Goal: Transaction & Acquisition: Book appointment/travel/reservation

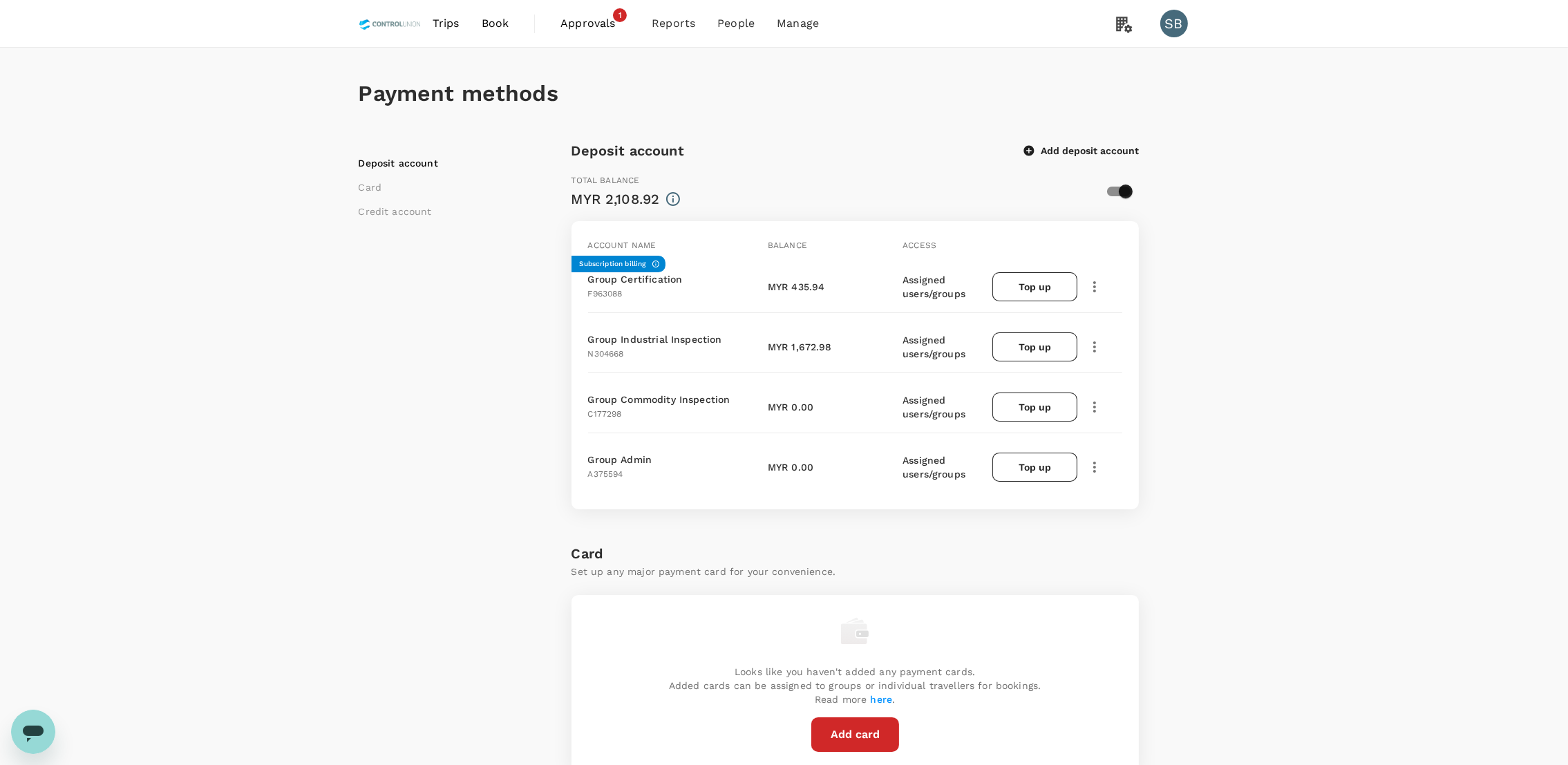
click at [588, 28] on span "Approvals" at bounding box center [595, 23] width 69 height 17
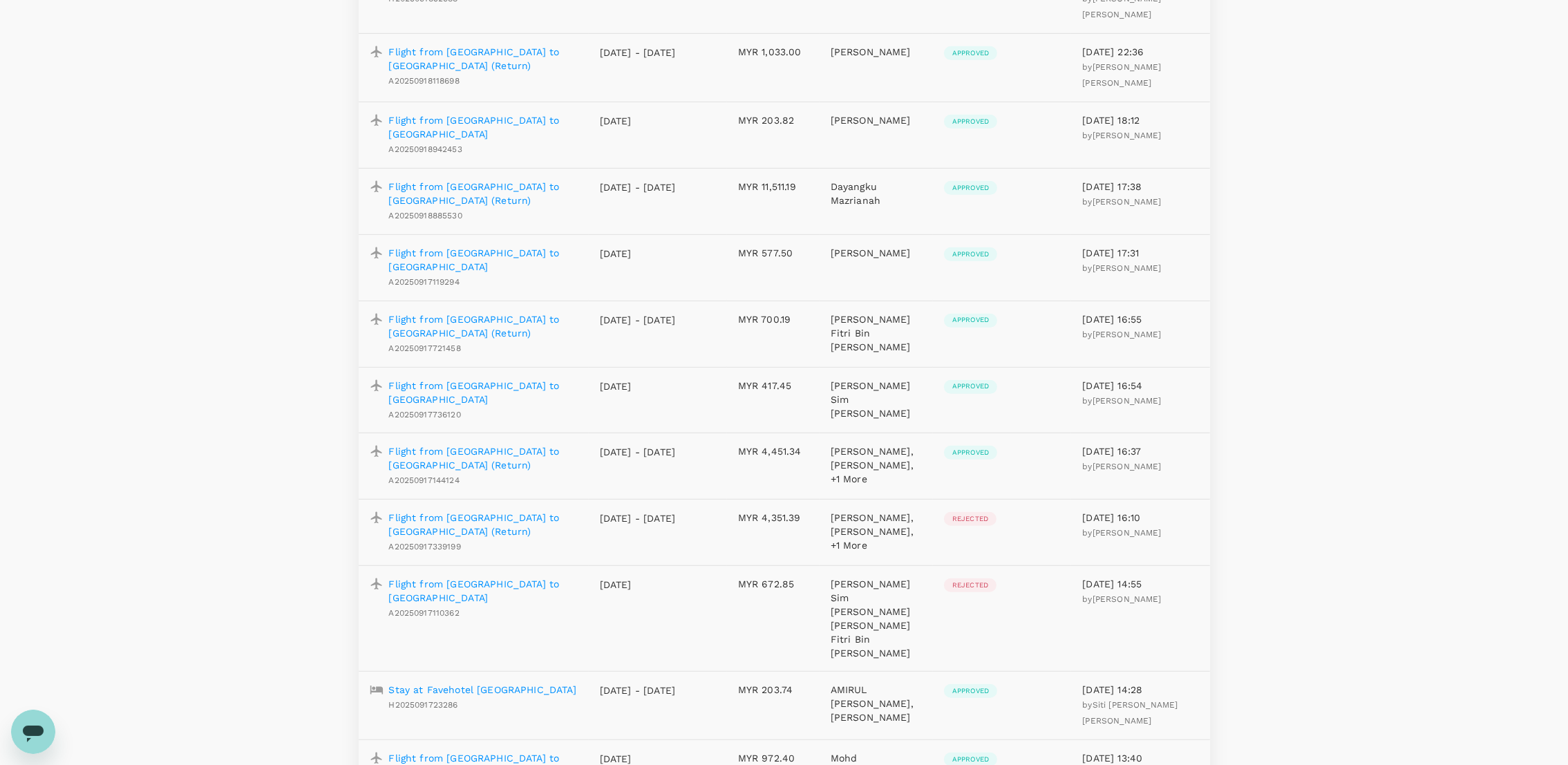
scroll to position [1235, 0]
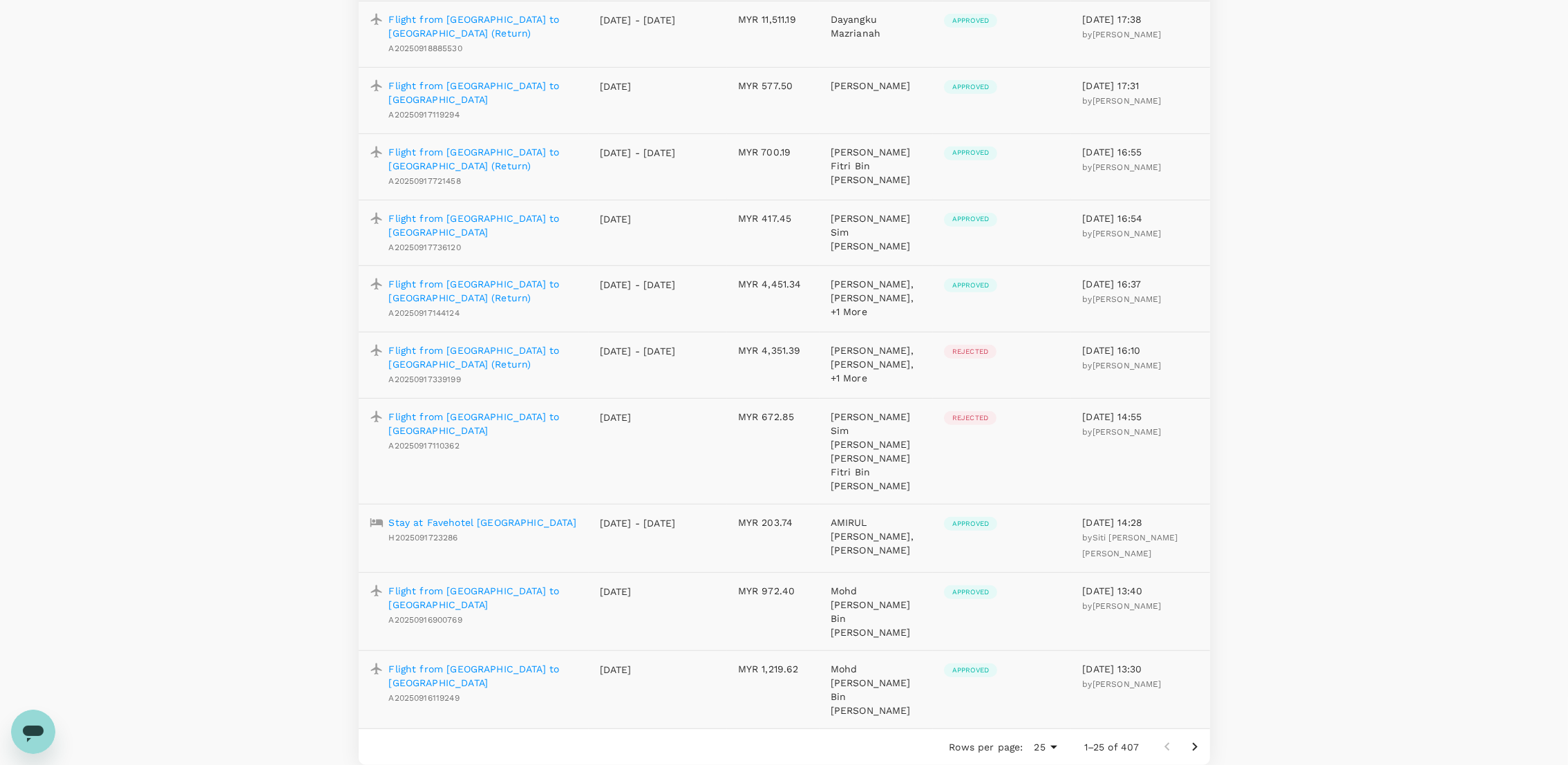
click at [1193, 738] on icon "Go to next page" at bounding box center [1194, 747] width 17 height 17
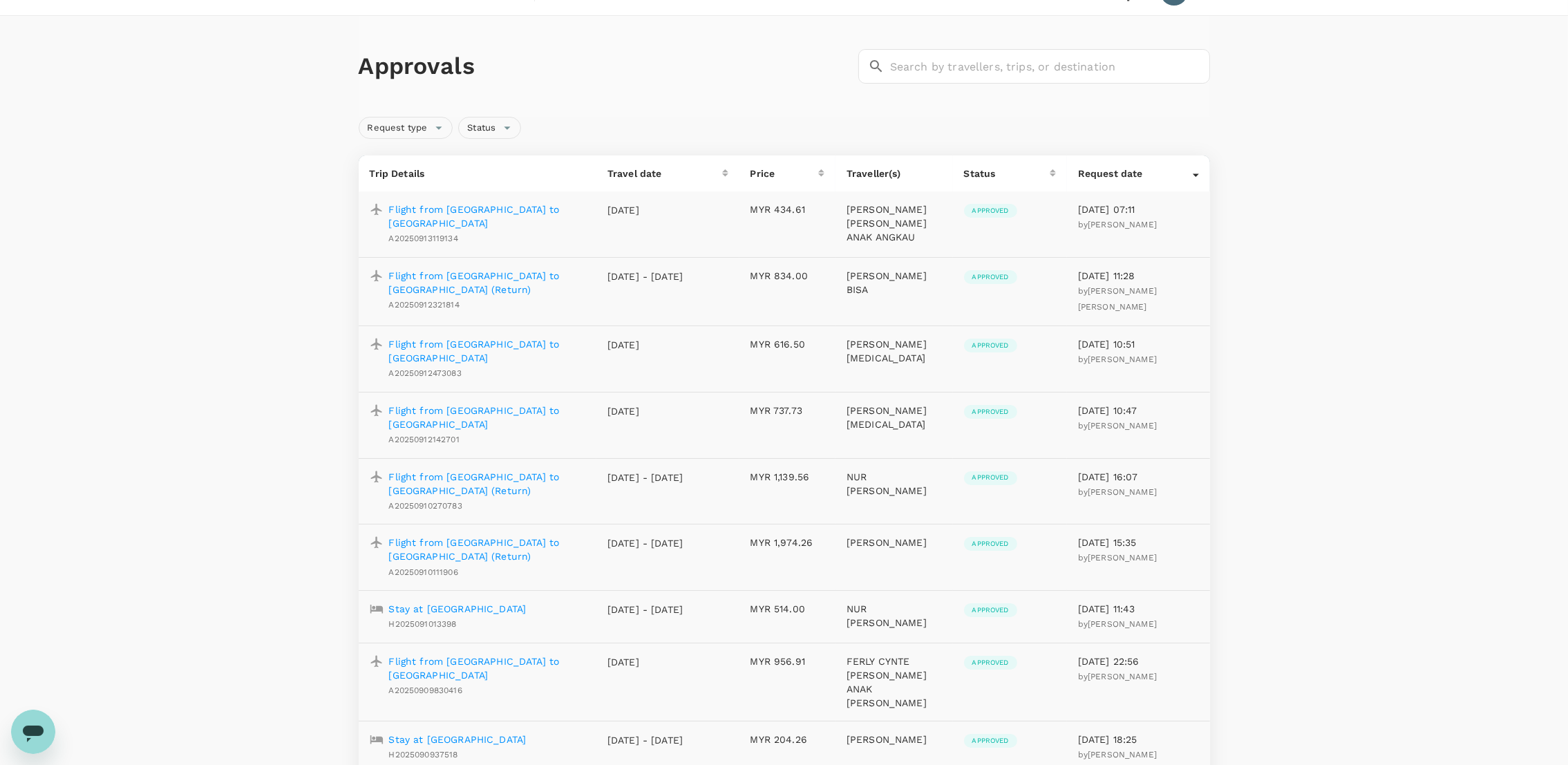
scroll to position [0, 0]
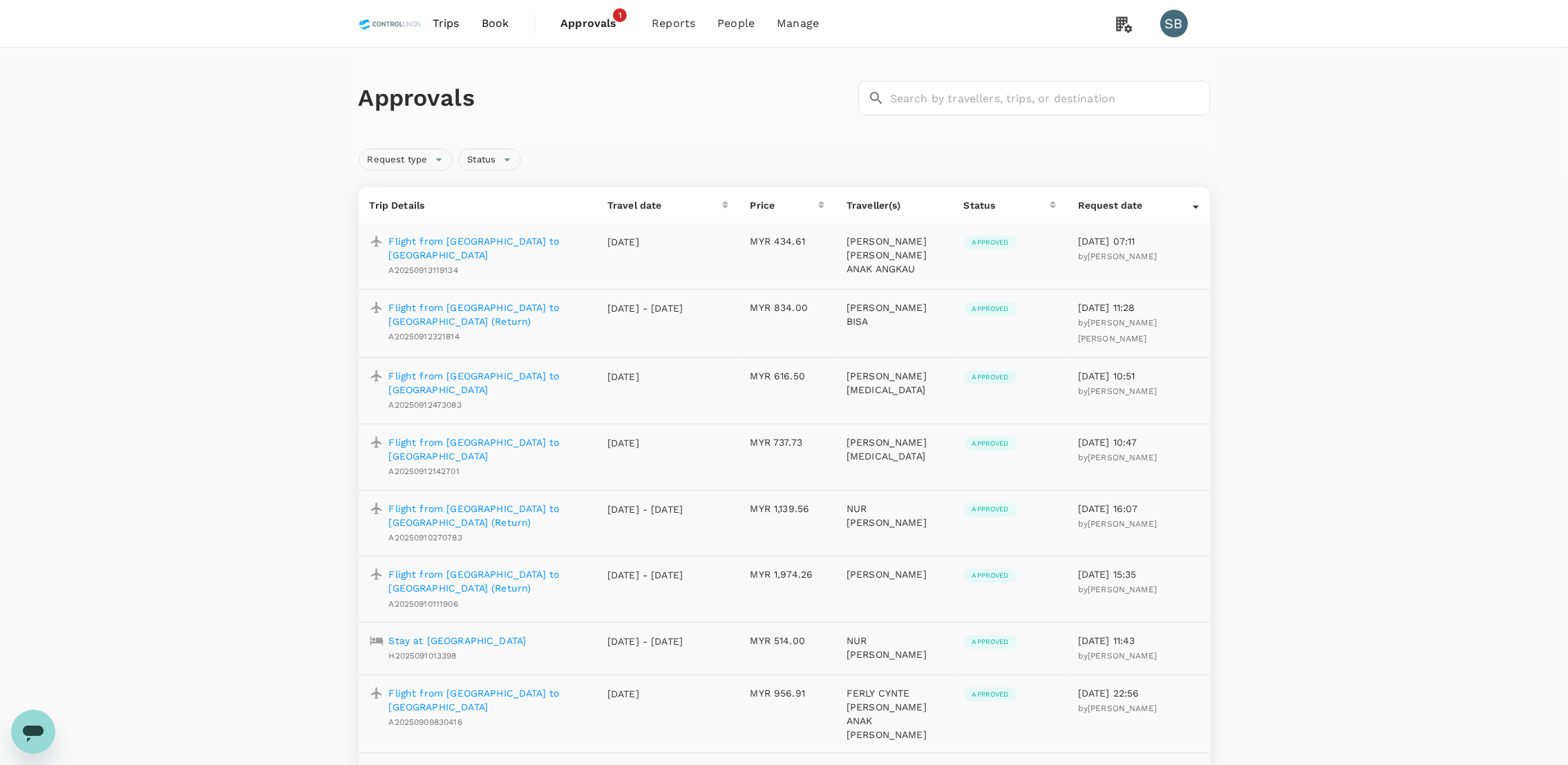
click at [431, 14] on link "Trips" at bounding box center [446, 23] width 49 height 47
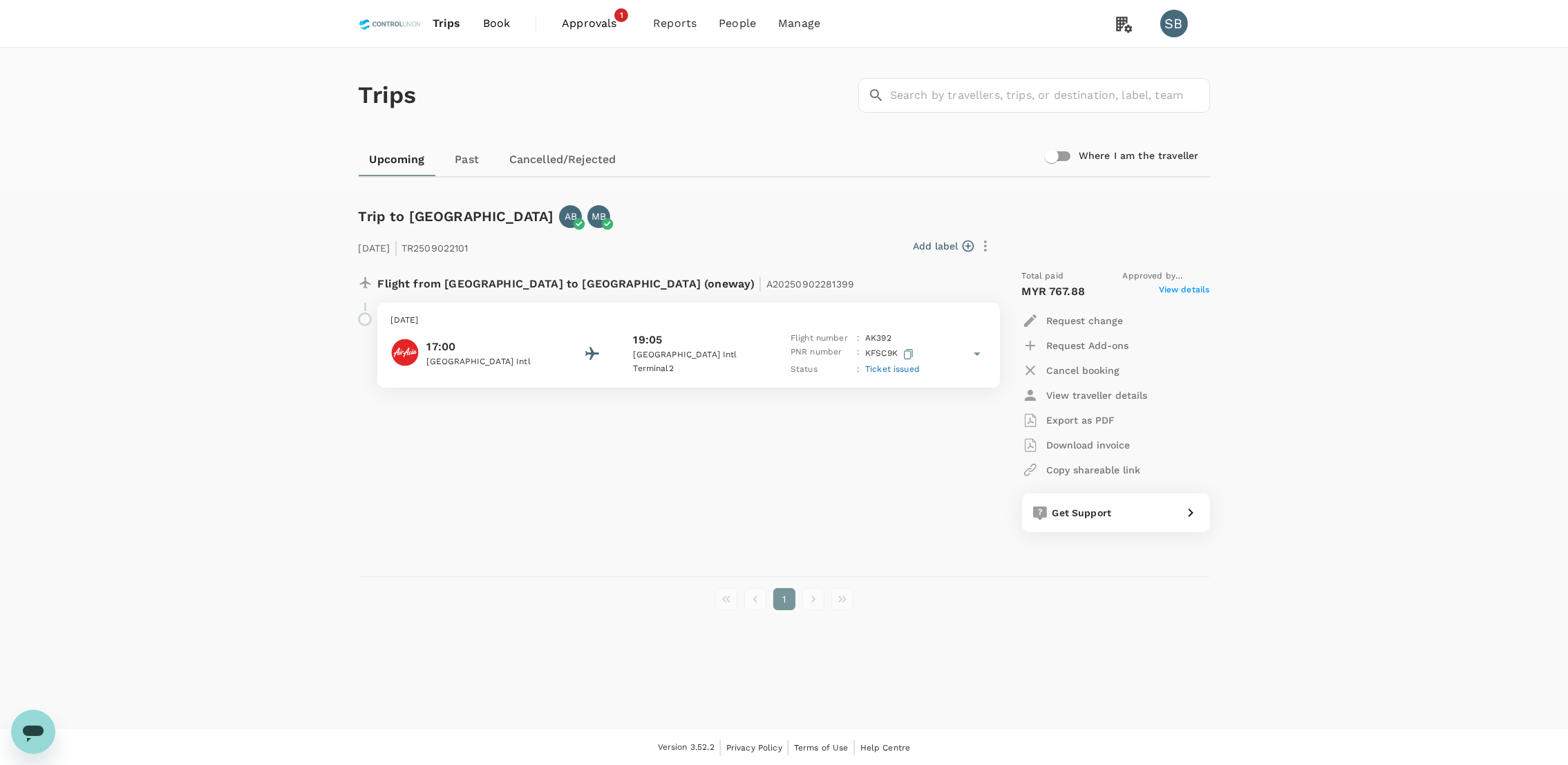
click at [718, 344] on div "19:05" at bounding box center [695, 340] width 125 height 17
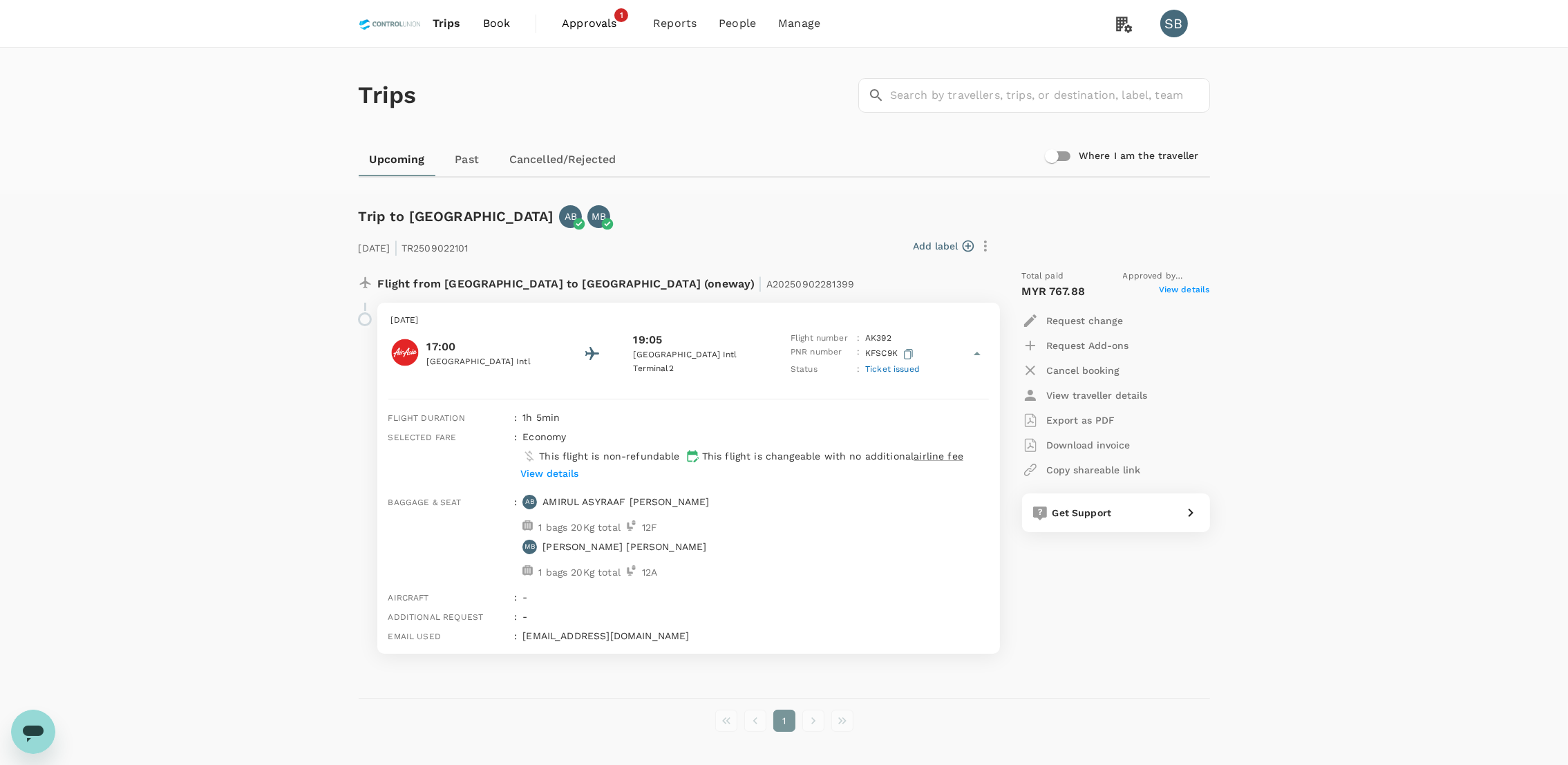
click at [1206, 289] on span "View details" at bounding box center [1185, 292] width 51 height 17
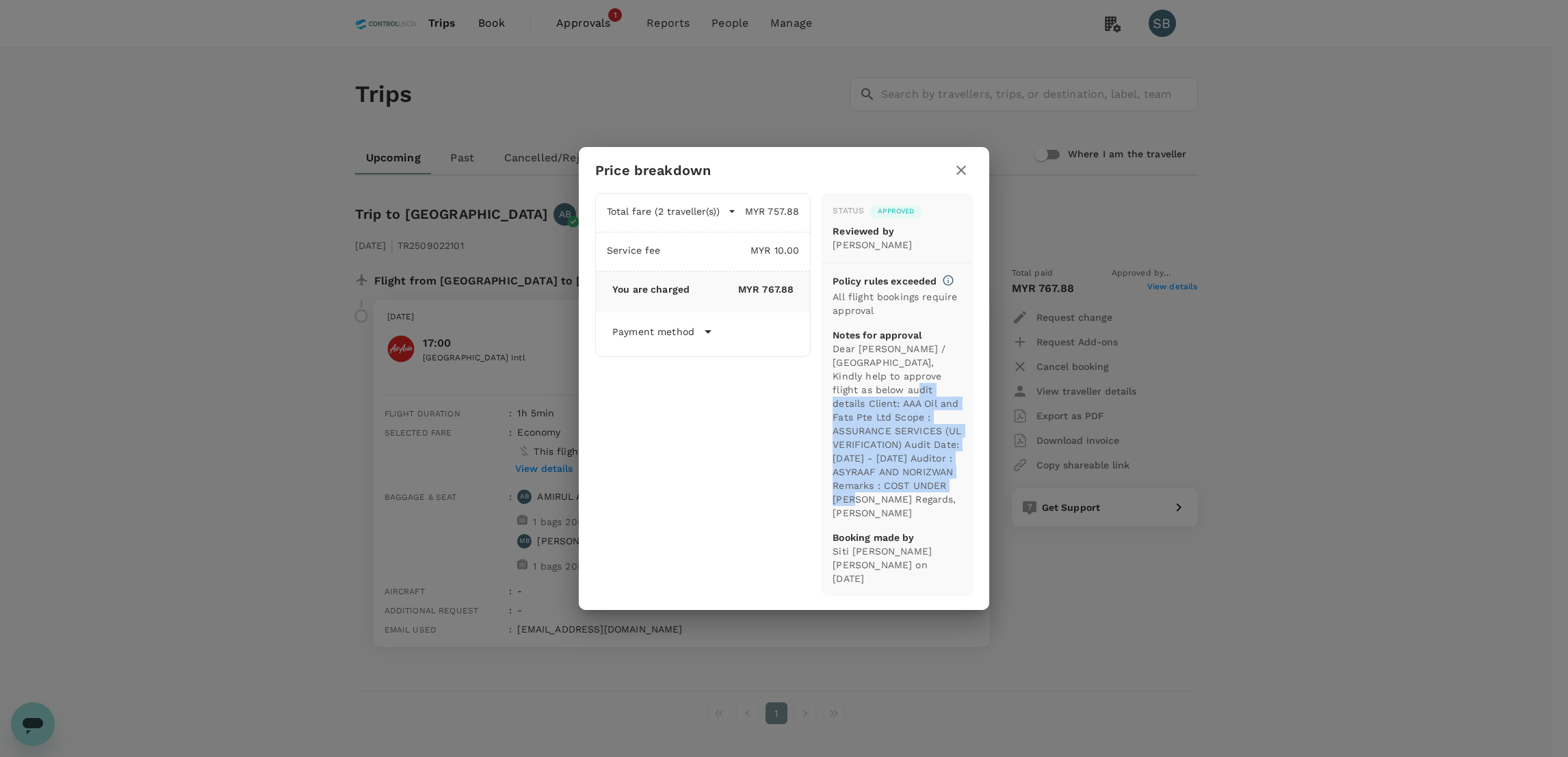
drag, startPoint x: 843, startPoint y: 521, endPoint x: 867, endPoint y: 413, distance: 110.6
click at [867, 413] on p "Dear [PERSON_NAME] / [GEOGRAPHIC_DATA], Kindly help to approve flight as below …" at bounding box center [897, 431] width 130 height 178
copy p "Client: AAA Oil and Fats Pte Ltd Scope : ASSURANCE SERVICES (UL VERIFICATION) A…"
click at [966, 178] on icon "button" at bounding box center [961, 170] width 17 height 17
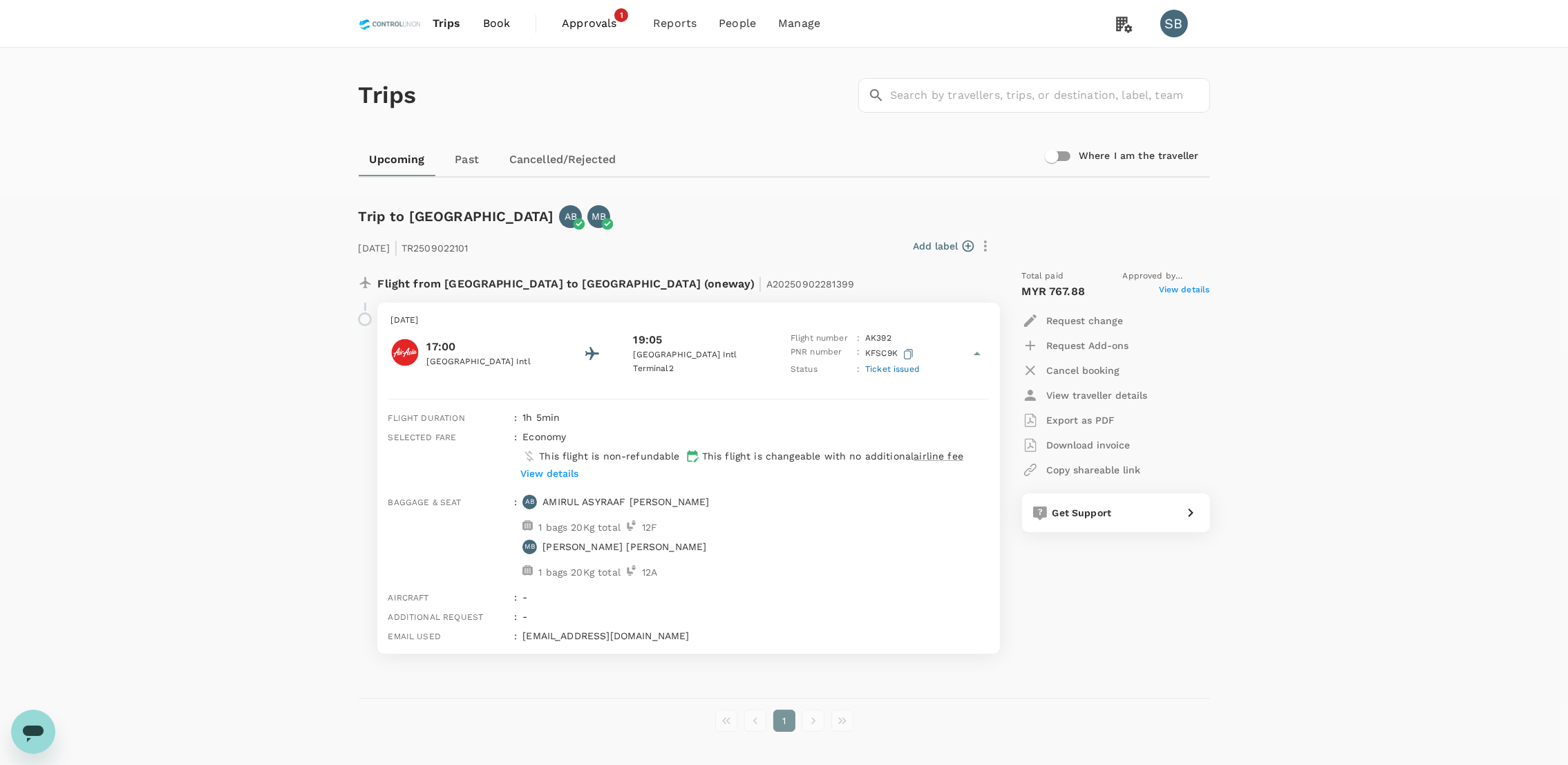
click at [1112, 448] on p "Download invoice" at bounding box center [1089, 444] width 84 height 14
click at [474, 159] on link "Past" at bounding box center [467, 159] width 62 height 33
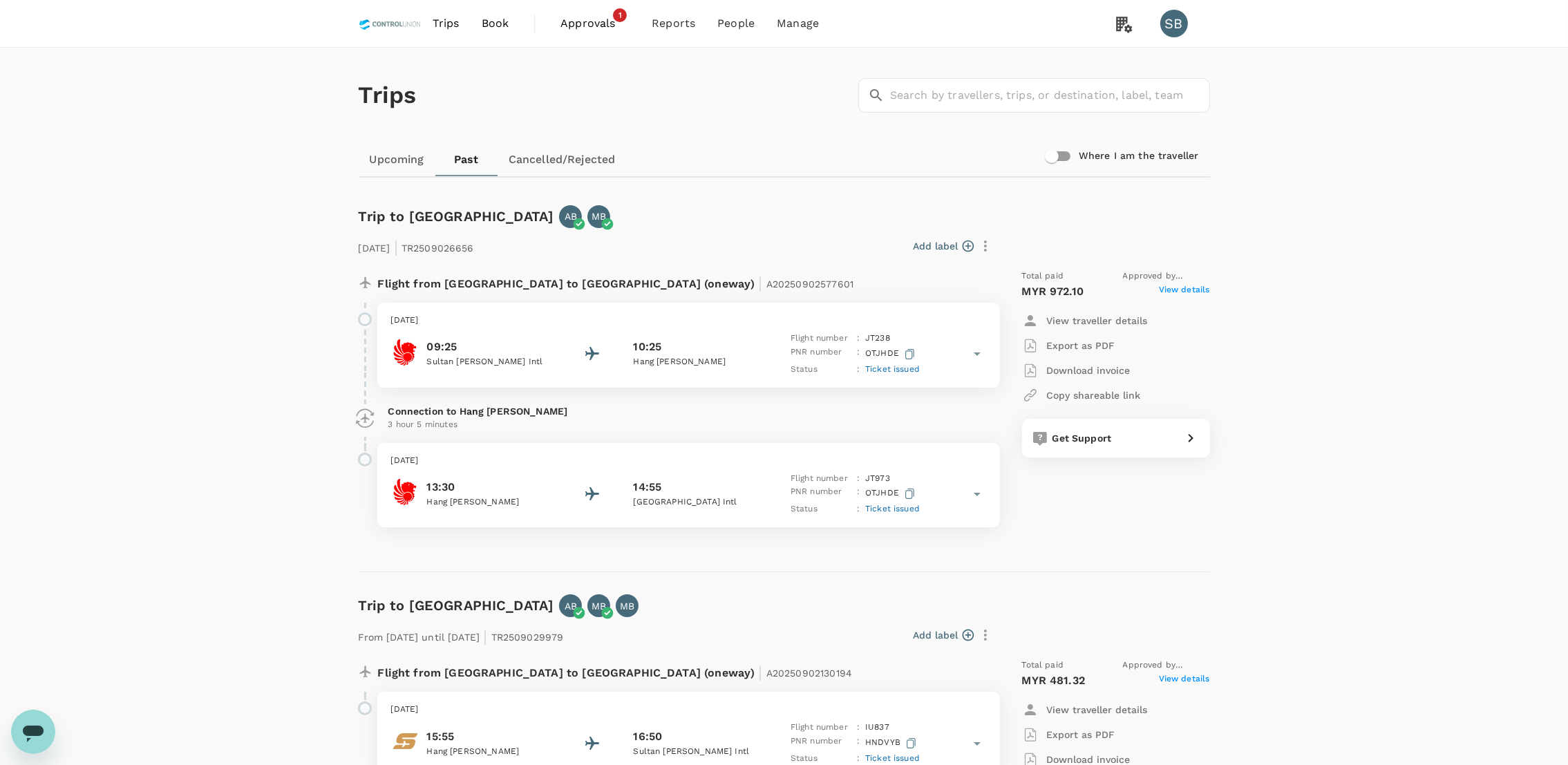
click at [383, 152] on link "Upcoming" at bounding box center [396, 159] width 76 height 33
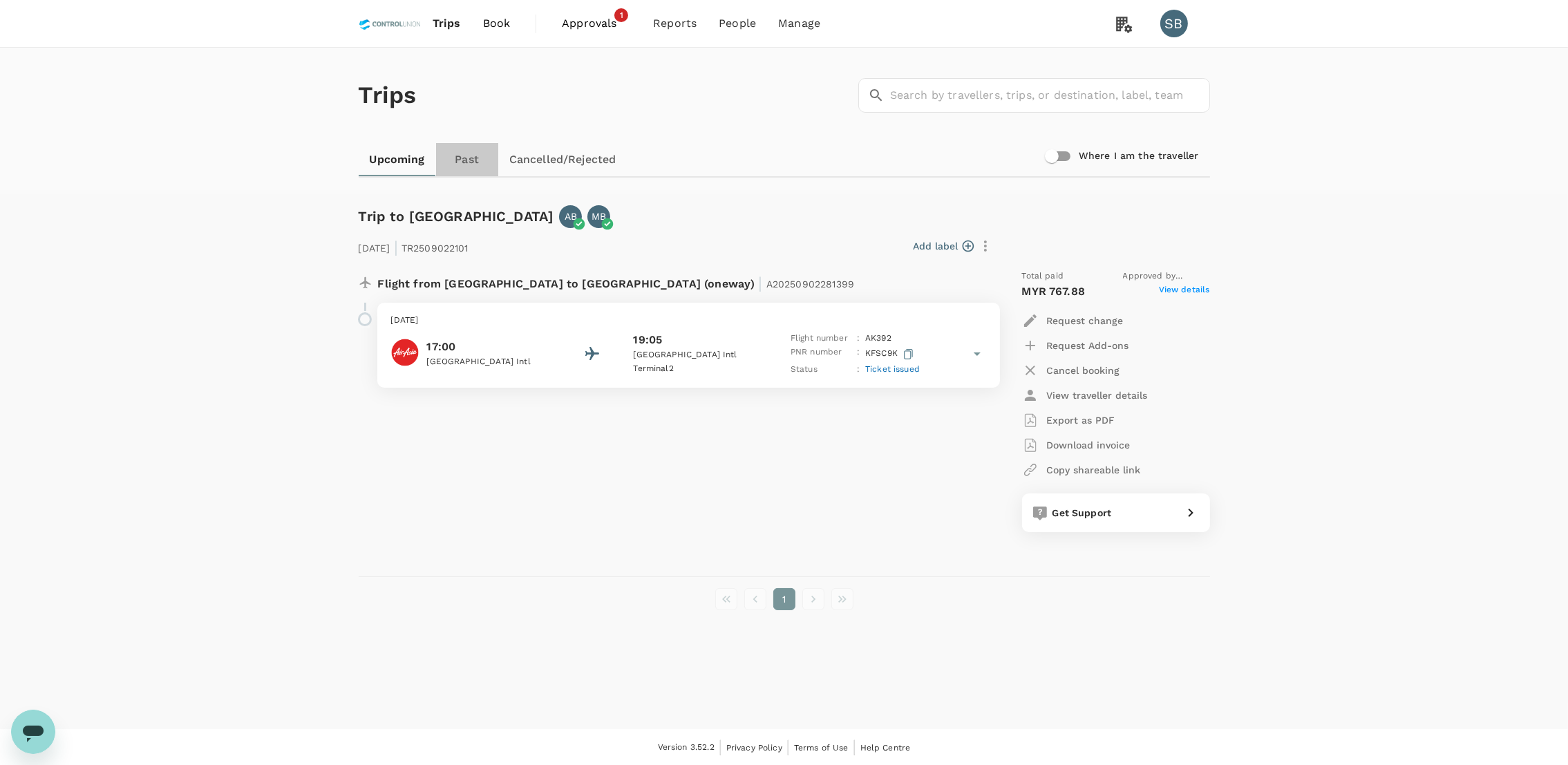
click at [472, 159] on link "Past" at bounding box center [467, 159] width 62 height 33
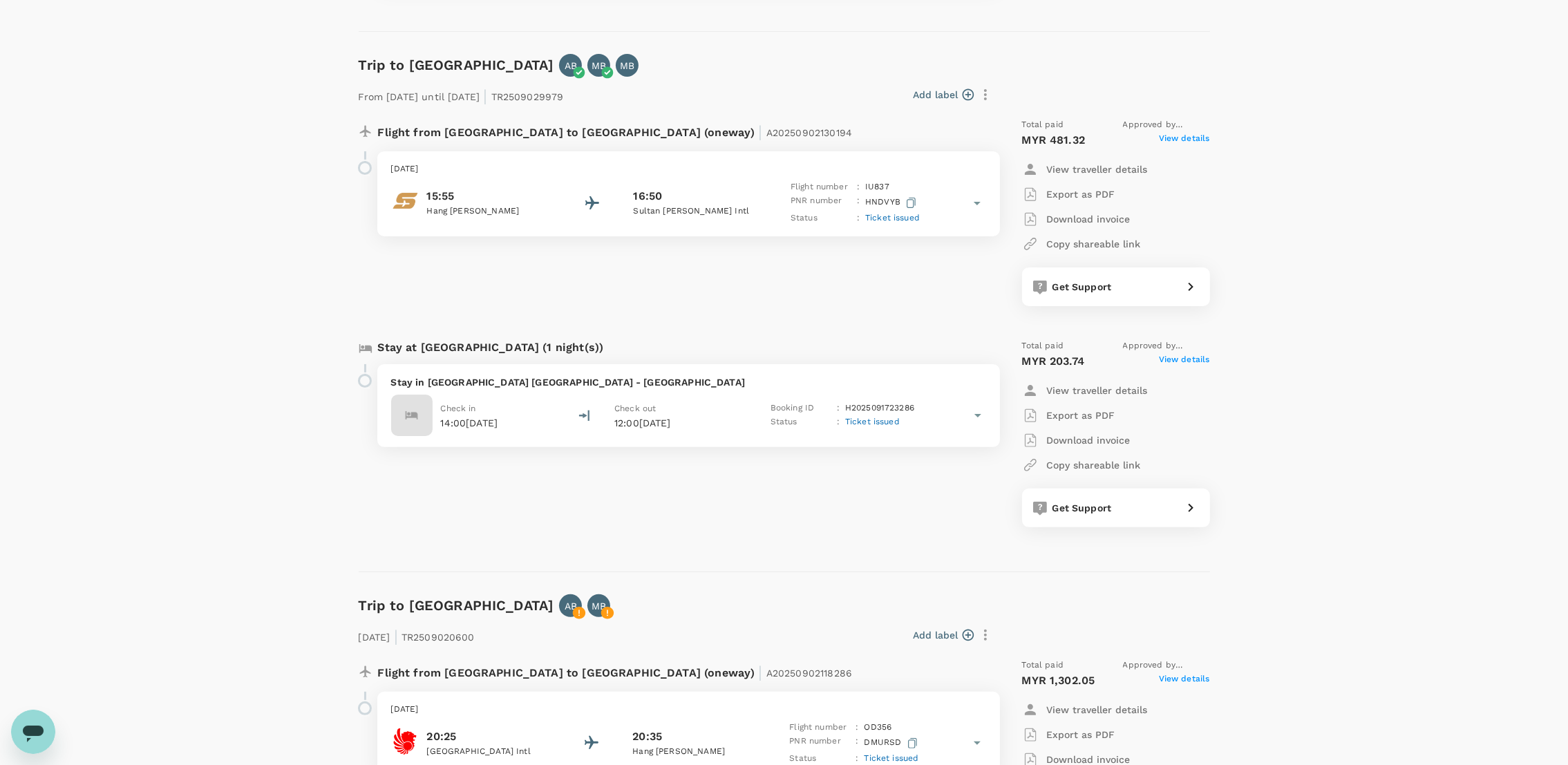
scroll to position [518, 0]
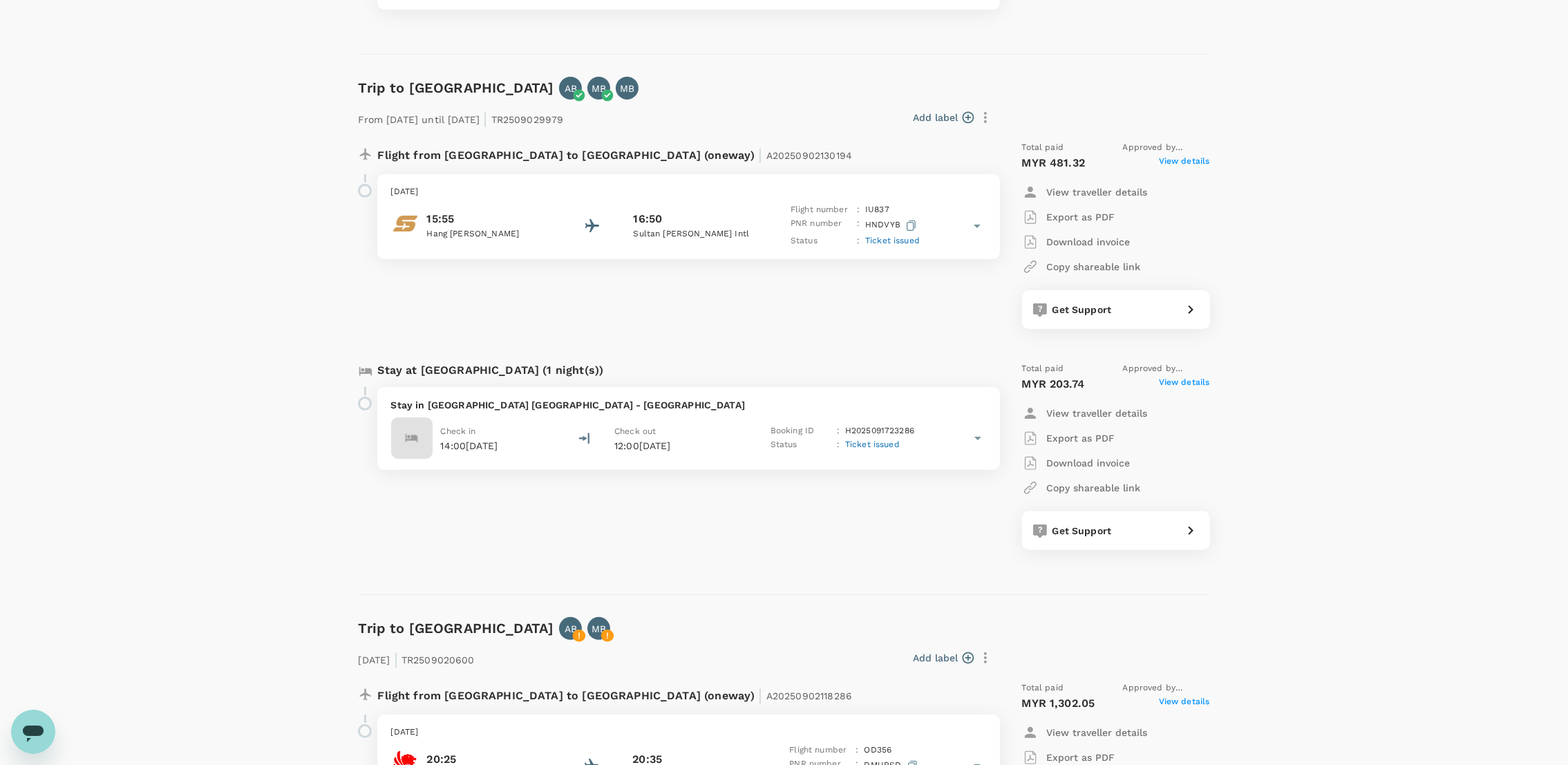
click at [1085, 244] on p "Download invoice" at bounding box center [1089, 241] width 84 height 14
click at [1175, 162] on span "View details" at bounding box center [1185, 163] width 51 height 17
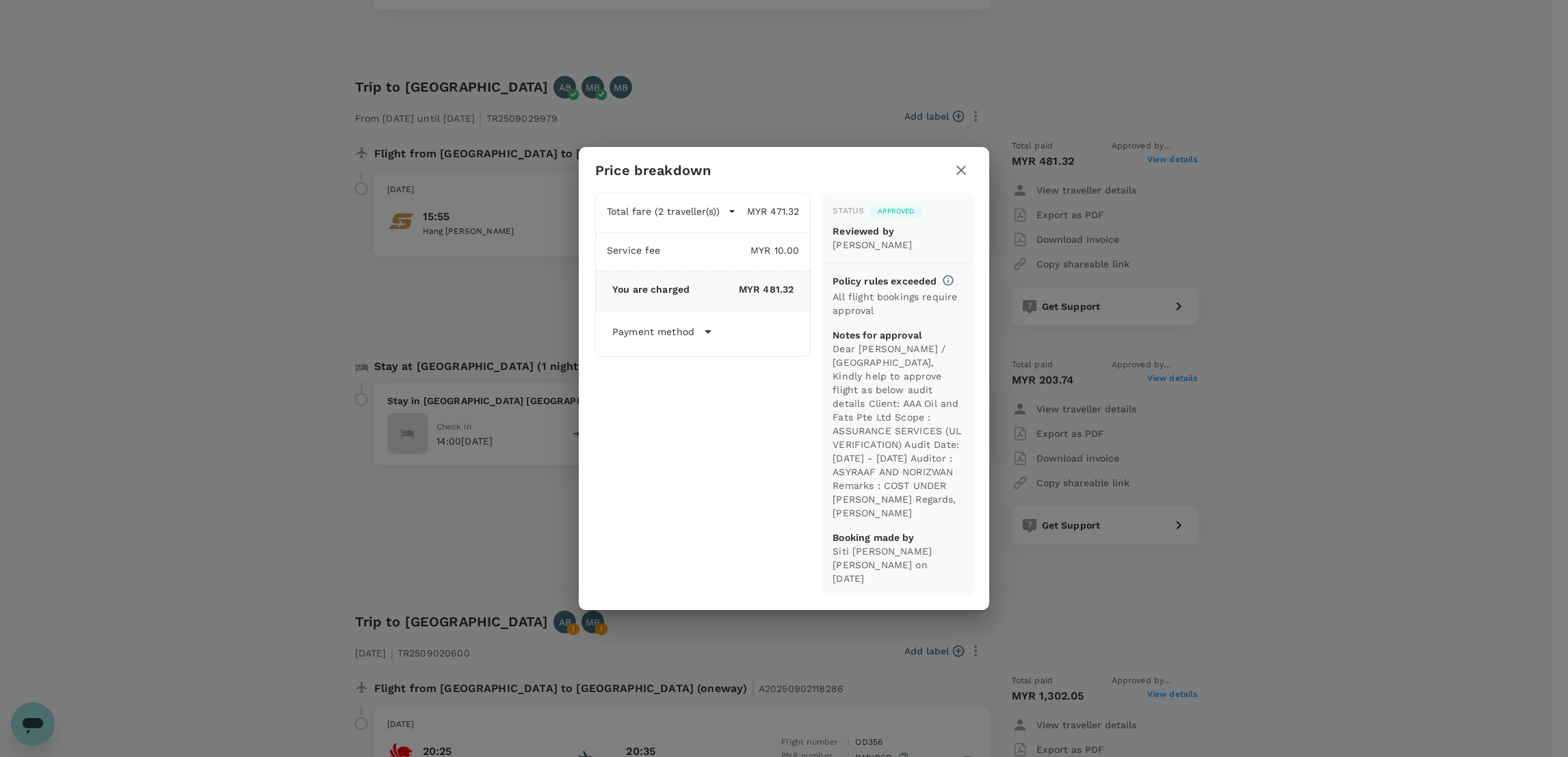
click at [959, 169] on icon "button" at bounding box center [961, 170] width 17 height 17
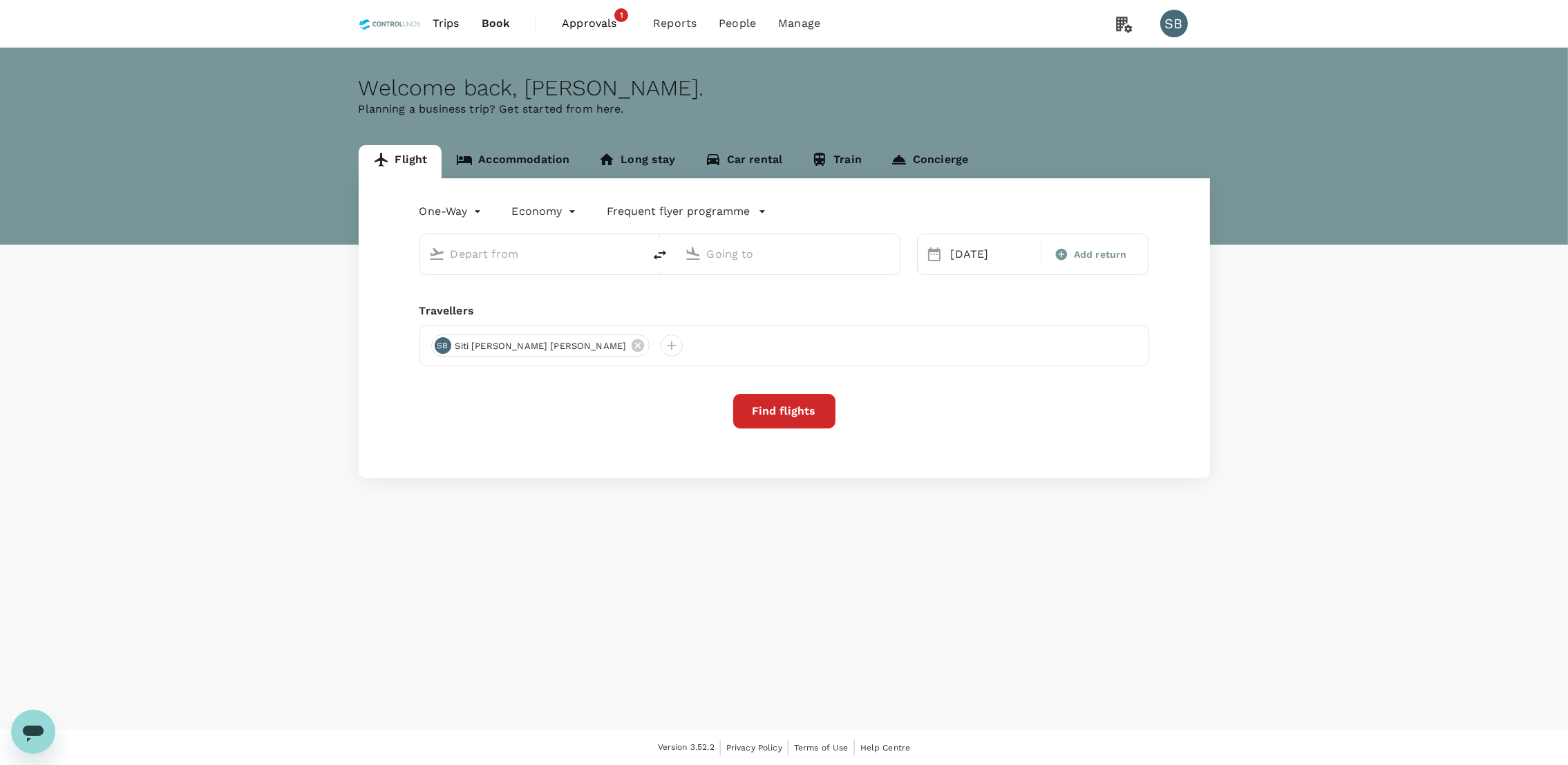
type input "Pontianak, Indonesia (any)"
type input "Kuala Lumpur Intl (KUL)"
type input "Pontianak, Indonesia (any)"
type input "Kuala Lumpur Intl (KUL)"
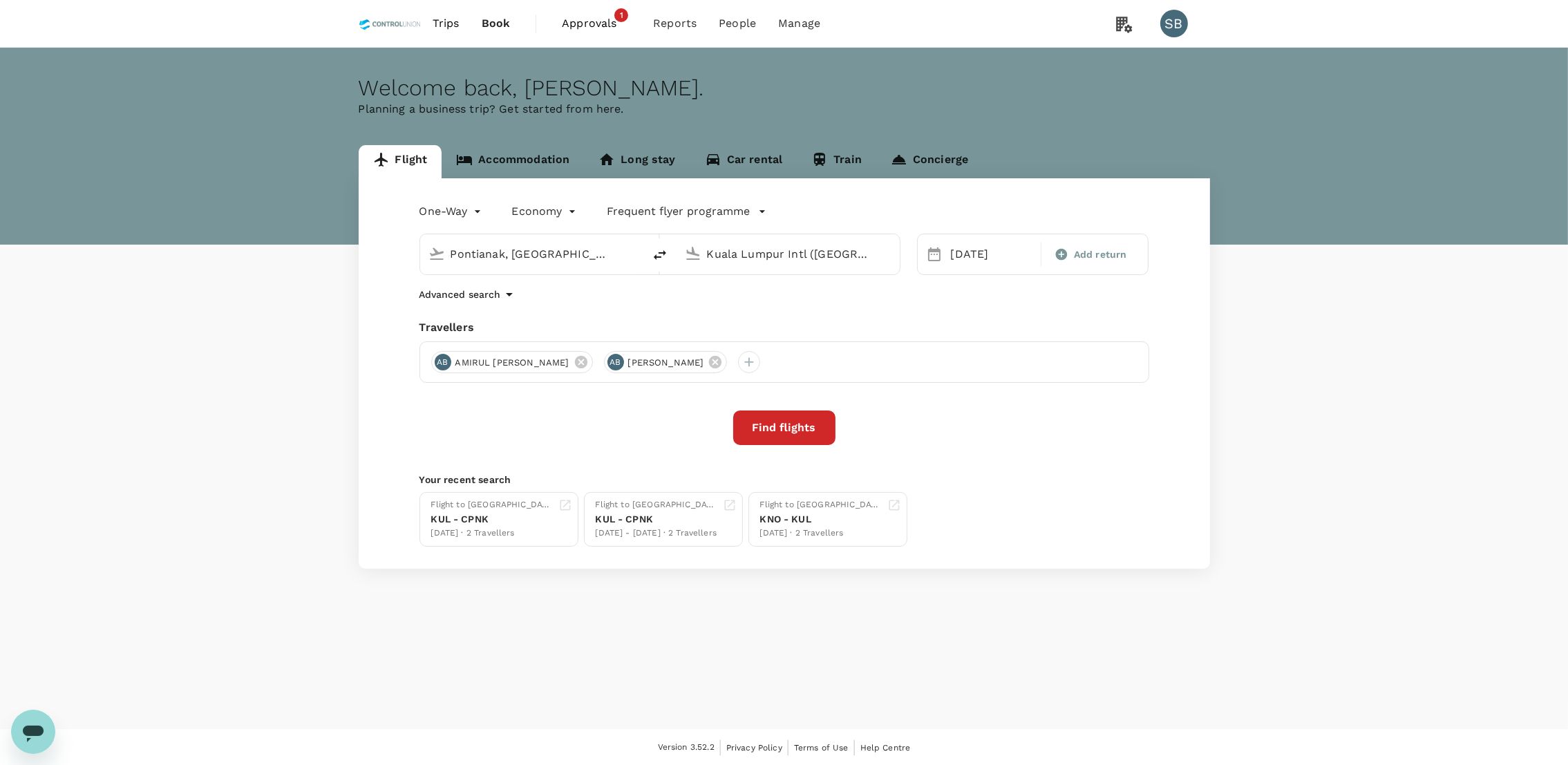
click at [599, 23] on span "Approvals" at bounding box center [596, 23] width 69 height 17
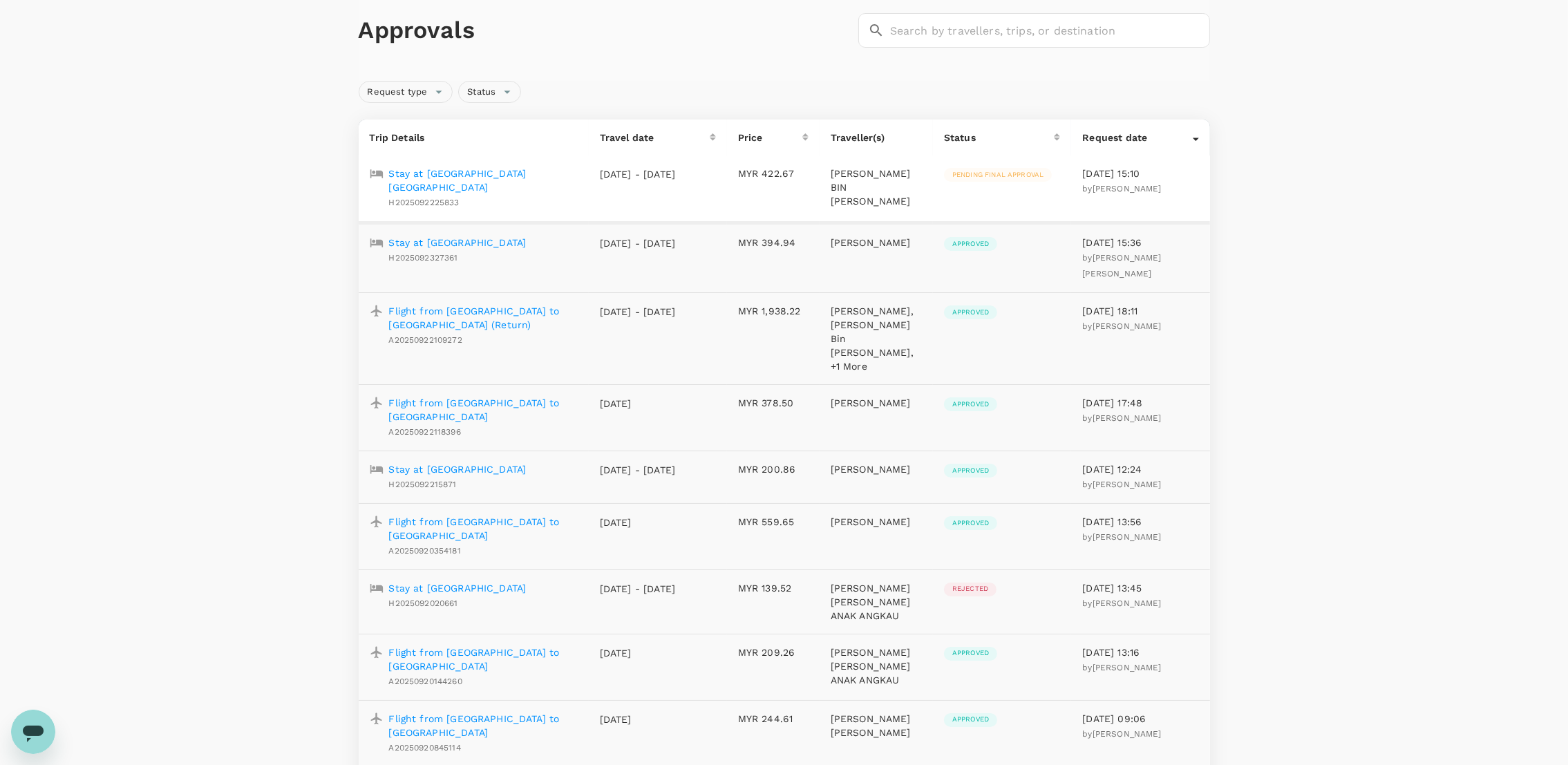
scroll to position [104, 0]
